Goal: Find specific page/section: Find specific page/section

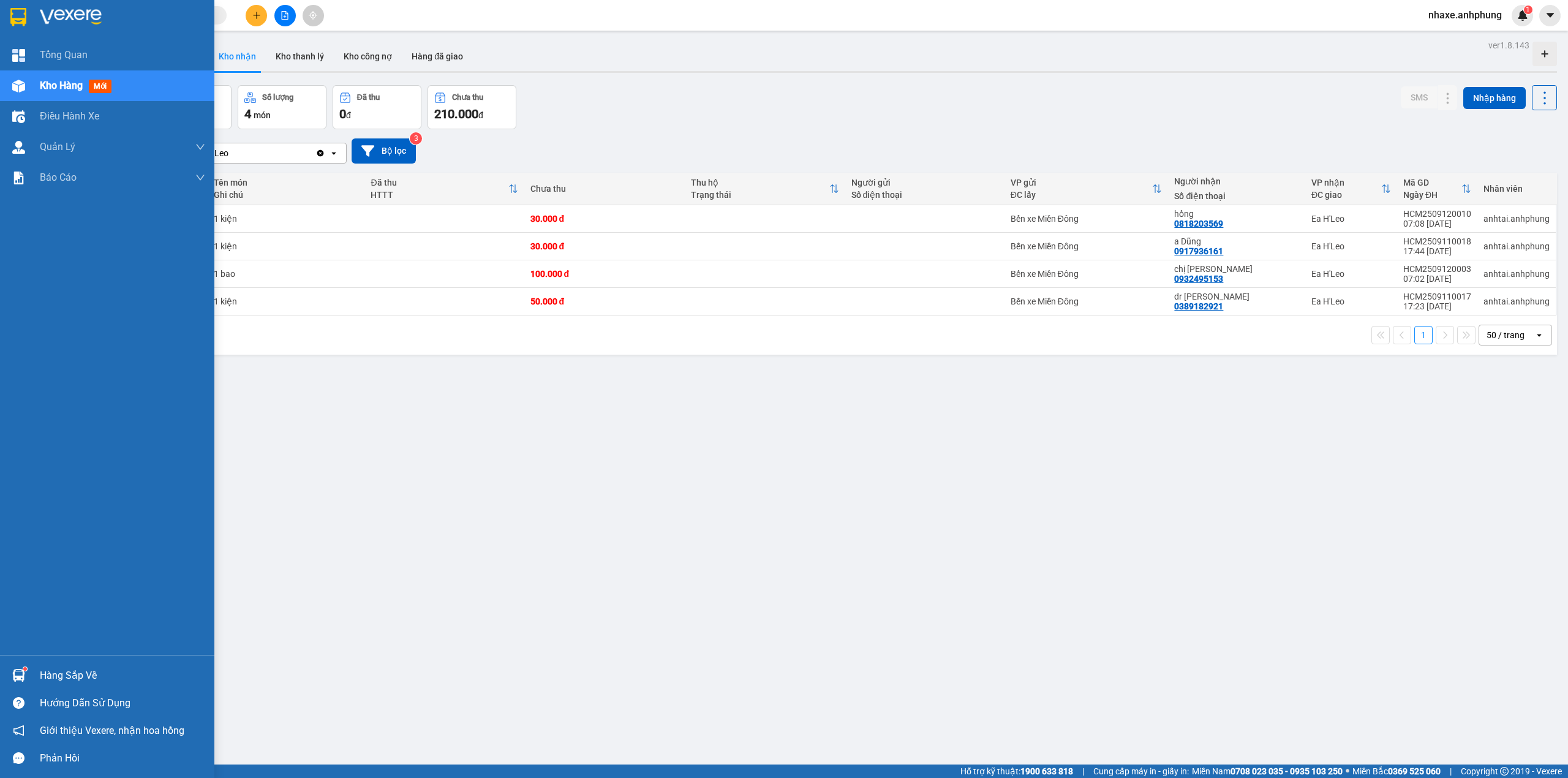
click at [104, 18] on div at bounding box center [122, 17] width 165 height 18
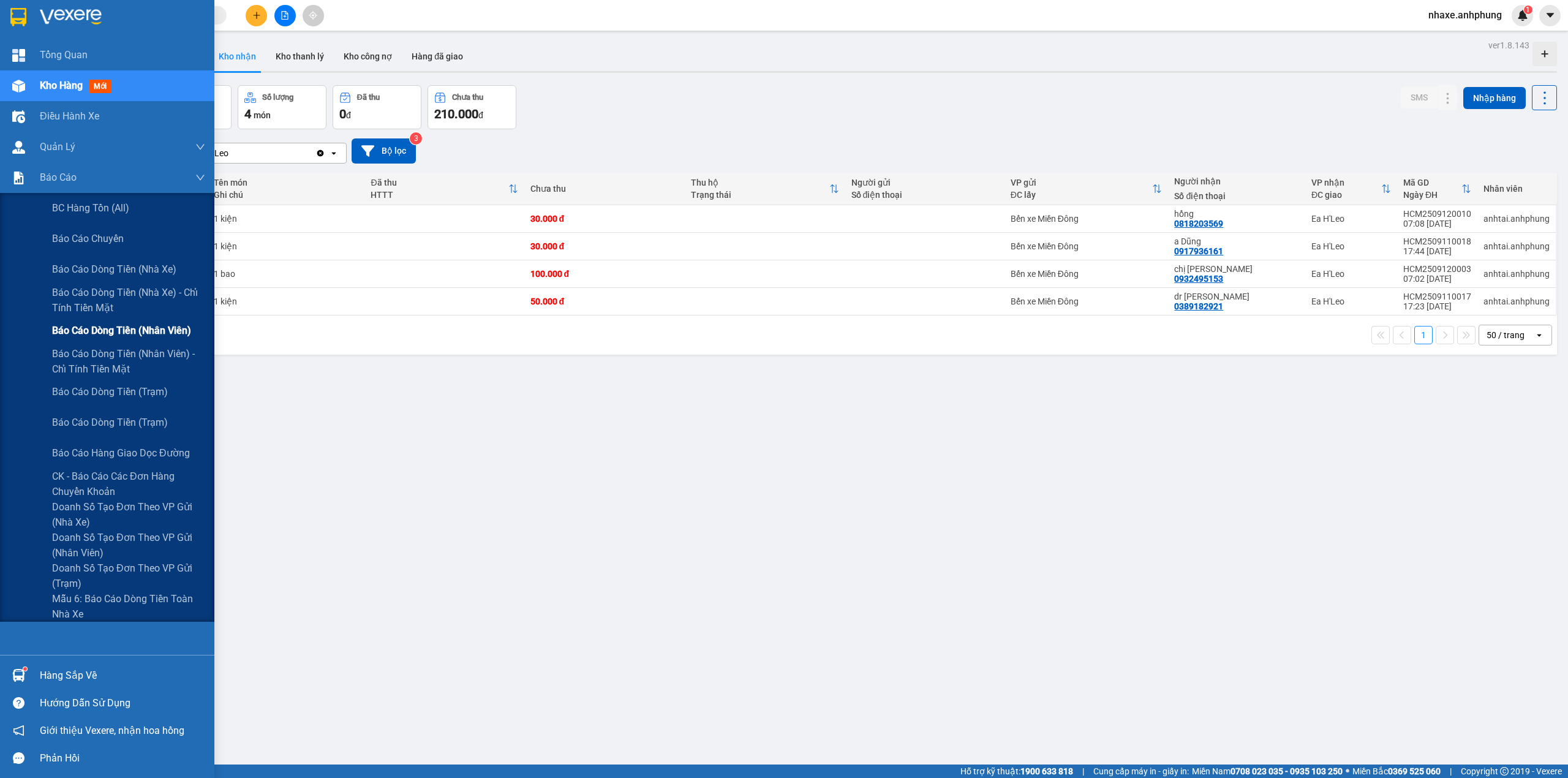
click at [136, 325] on span "Báo cáo dòng tiền (nhân viên)" at bounding box center [121, 330] width 139 height 15
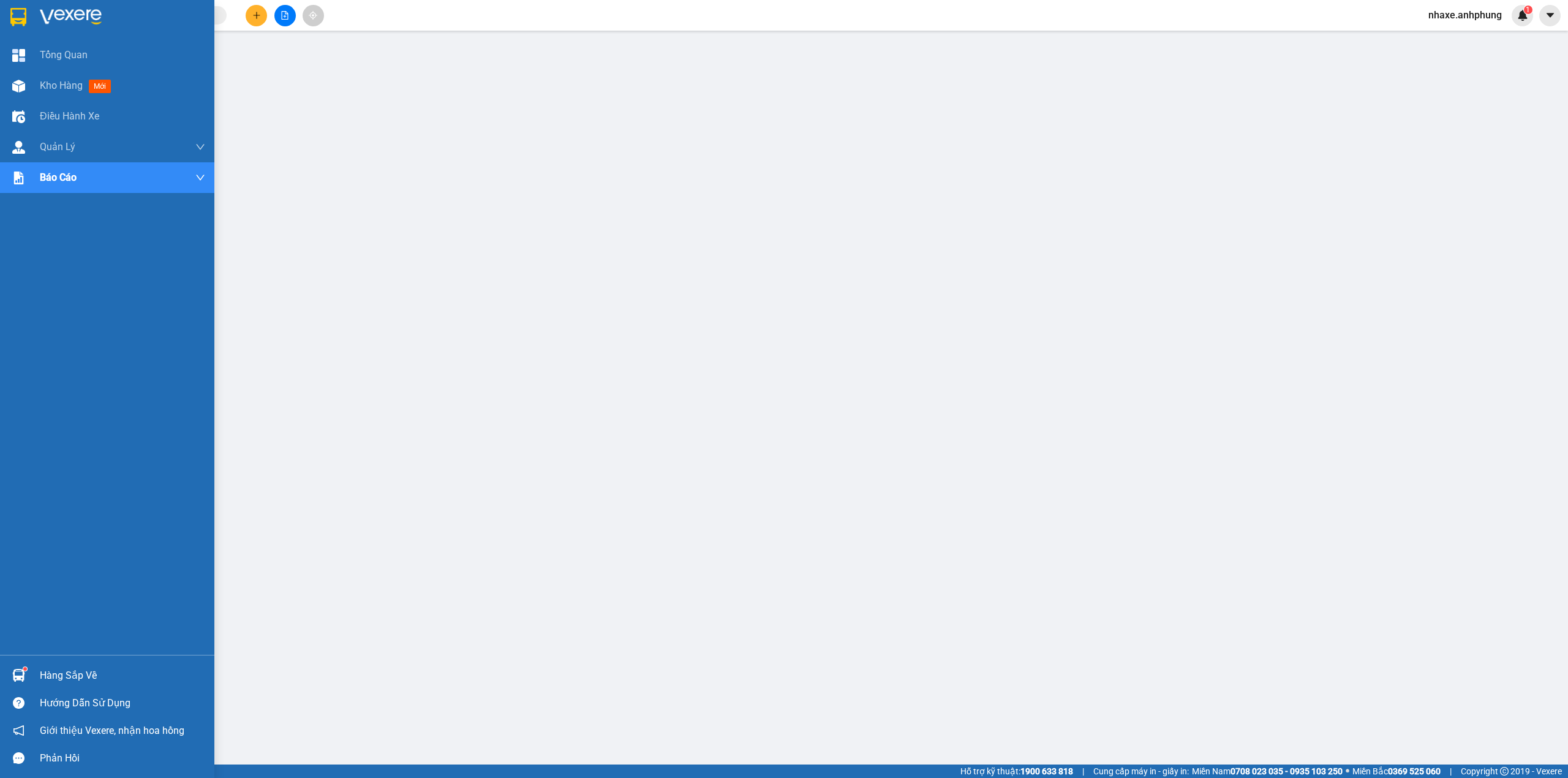
click at [59, 9] on img at bounding box center [71, 17] width 62 height 18
